Goal: Information Seeking & Learning: Learn about a topic

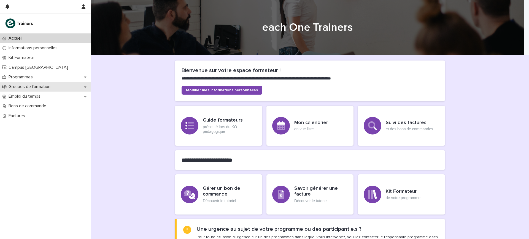
click at [44, 89] on p "Groupes de formation" at bounding box center [30, 86] width 48 height 5
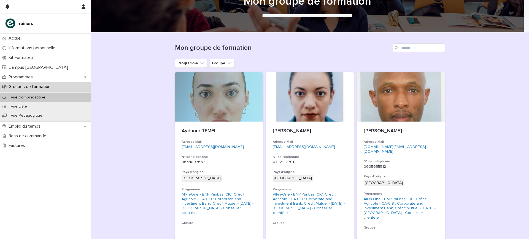
scroll to position [34, 0]
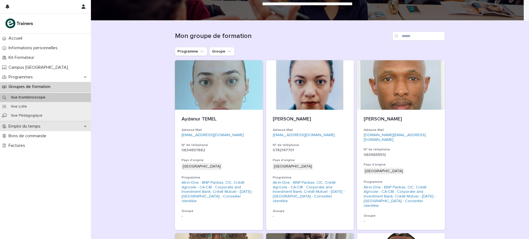
click at [49, 124] on div "Emploi du temps" at bounding box center [45, 127] width 91 height 10
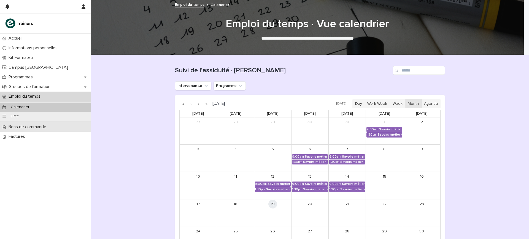
click at [31, 125] on p "Bons de commande" at bounding box center [28, 126] width 44 height 5
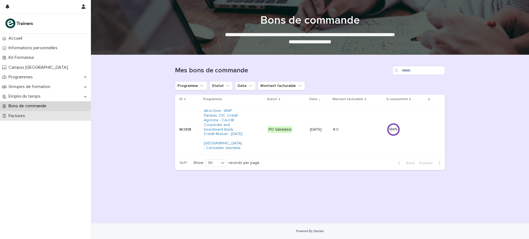
click at [19, 119] on div "Factures" at bounding box center [45, 116] width 91 height 10
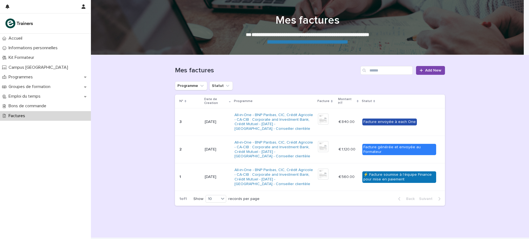
click at [340, 150] on p "€ 1,120.00" at bounding box center [347, 149] width 18 height 6
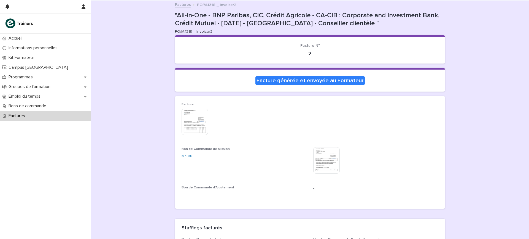
click at [192, 122] on img at bounding box center [194, 122] width 26 height 26
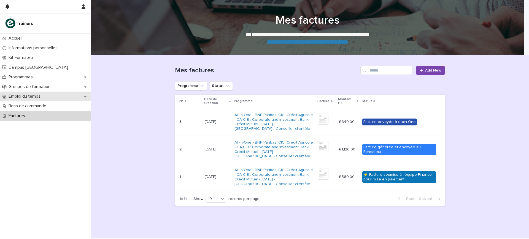
click at [16, 99] on p "Emploi du temps" at bounding box center [25, 96] width 39 height 5
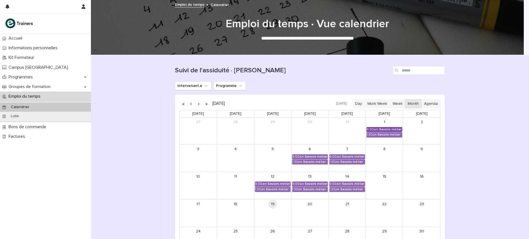
click at [379, 130] on div "Savoirs métier - Produits bancaires et documents professionnels" at bounding box center [390, 130] width 23 height 4
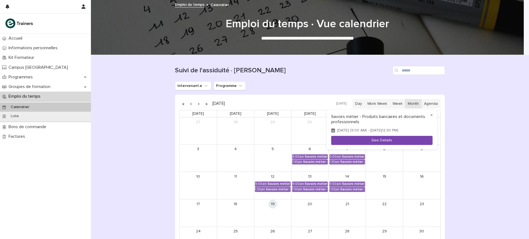
click at [375, 141] on button "See Details" at bounding box center [381, 140] width 101 height 9
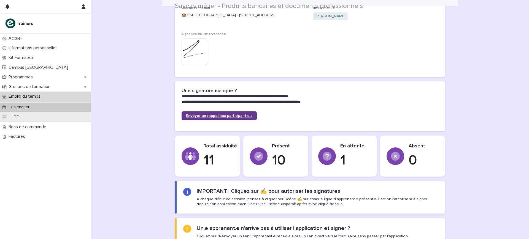
scroll to position [103, 0]
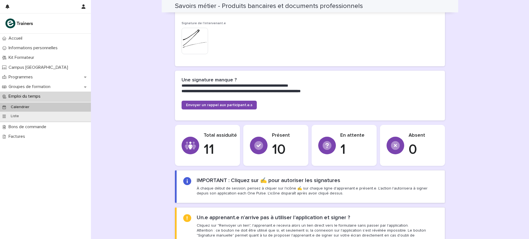
click at [199, 48] on img at bounding box center [194, 41] width 26 height 26
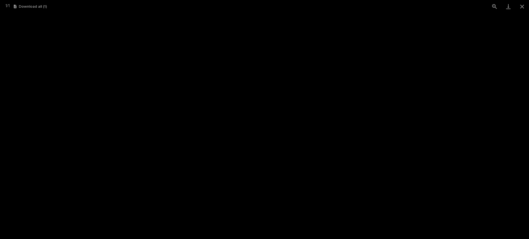
click at [226, 66] on picture at bounding box center [264, 126] width 529 height 226
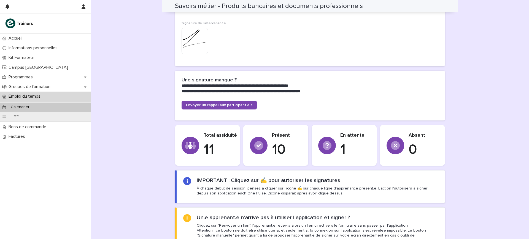
click at [202, 50] on img at bounding box center [194, 41] width 26 height 26
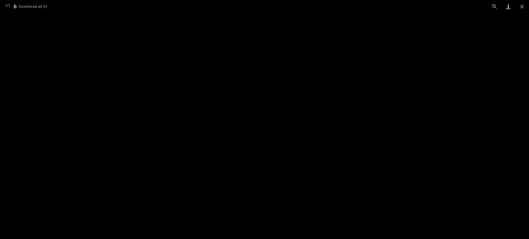
click at [506, 8] on link "Download" at bounding box center [508, 6] width 14 height 13
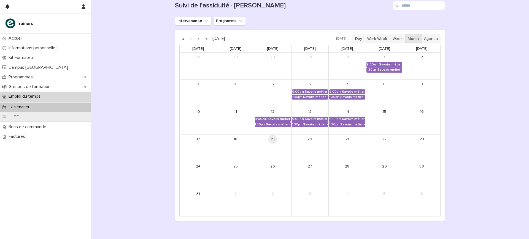
scroll to position [69, 0]
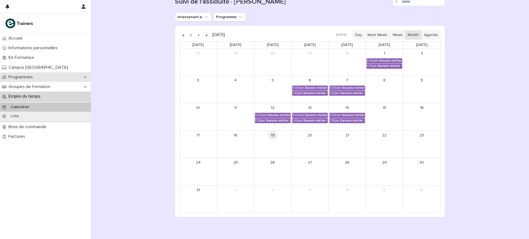
click at [24, 76] on p "Programmes" at bounding box center [21, 77] width 31 height 5
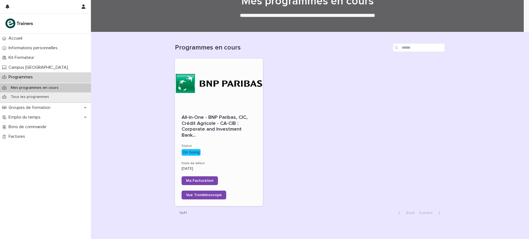
scroll to position [34, 0]
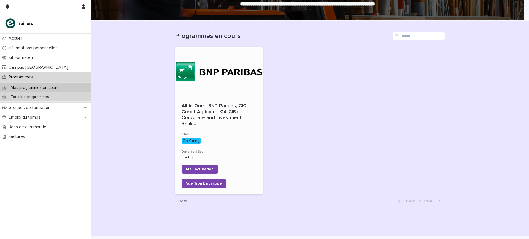
click at [28, 95] on p "Tous les programmes" at bounding box center [29, 97] width 47 height 5
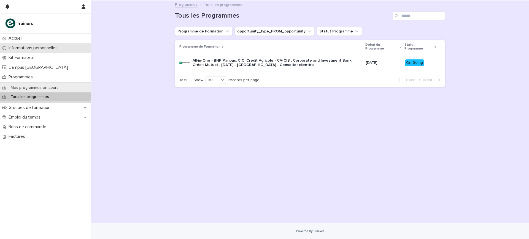
click at [38, 46] on p "Informations personnelles" at bounding box center [34, 47] width 56 height 5
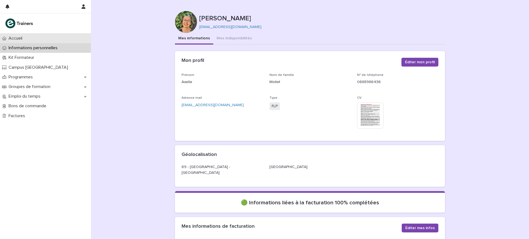
click at [40, 36] on div "Accueil" at bounding box center [45, 39] width 91 height 10
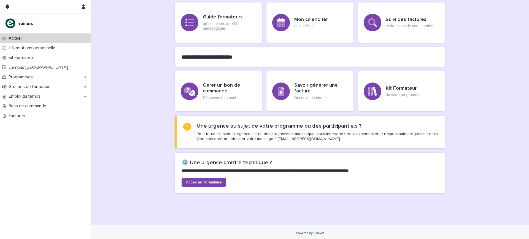
scroll to position [105, 0]
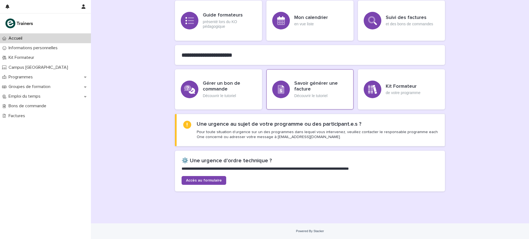
click at [288, 91] on div "Savoir générer une facture Découvrir le tutoriel" at bounding box center [309, 89] width 87 height 40
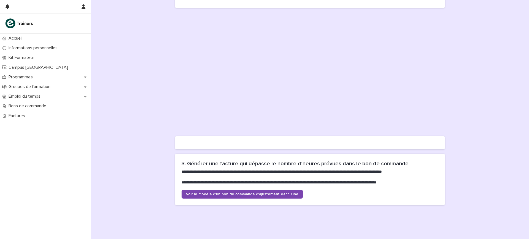
scroll to position [470, 0]
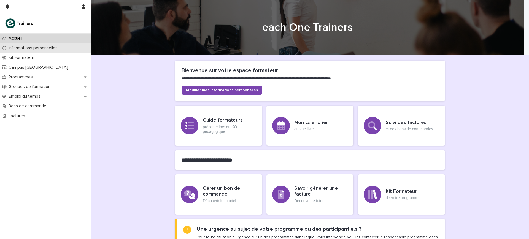
click at [25, 45] on p "Informations personnelles" at bounding box center [34, 47] width 56 height 5
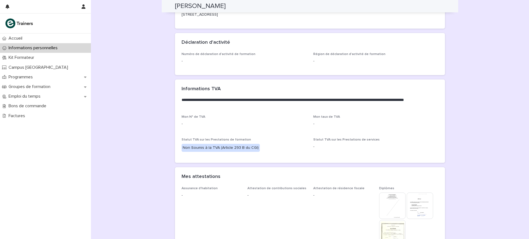
scroll to position [275, 0]
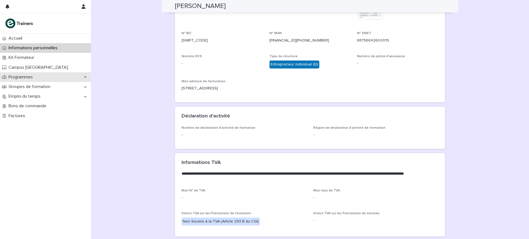
click at [38, 78] on div "Programmes" at bounding box center [45, 77] width 91 height 10
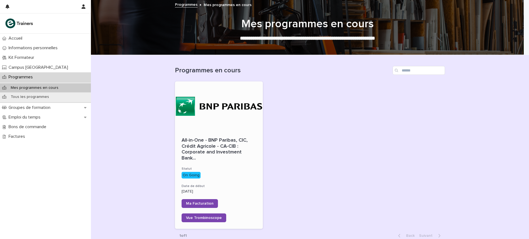
click at [206, 127] on div at bounding box center [219, 106] width 88 height 50
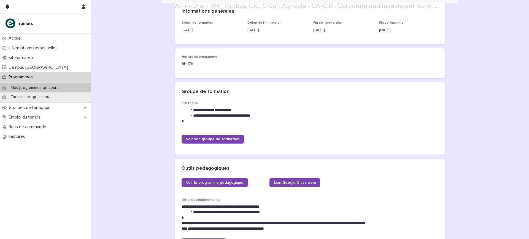
scroll to position [103, 0]
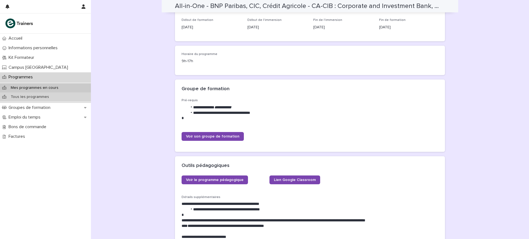
click at [36, 97] on p "Tous les programmes" at bounding box center [29, 97] width 47 height 5
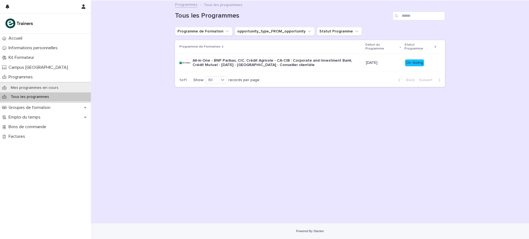
click at [249, 58] on p "All-in-One - BNP Paribas, CIC, Crédit Agricole - CA-CIB : Corporate and Investm…" at bounding box center [276, 62] width 169 height 9
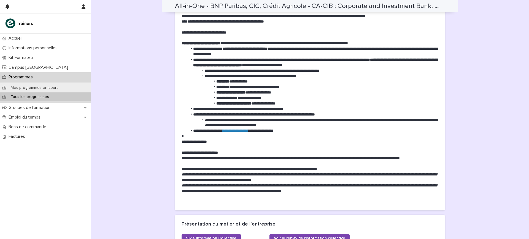
scroll to position [320, 0]
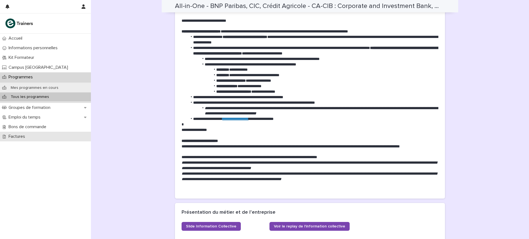
click at [25, 137] on p "Factures" at bounding box center [17, 136] width 23 height 5
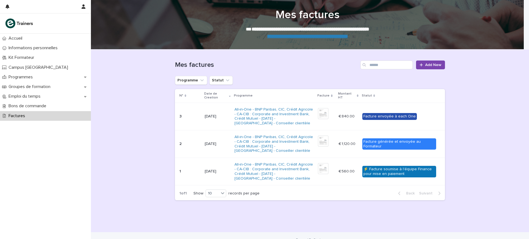
scroll to position [14, 0]
